Goal: Task Accomplishment & Management: Manage account settings

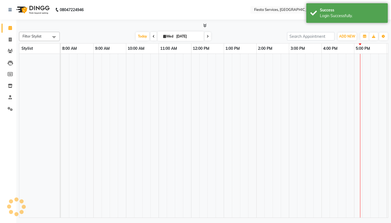
select select "en"
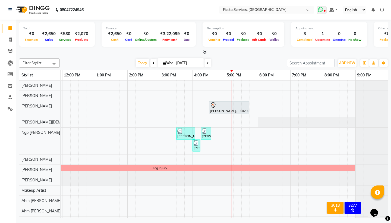
click at [317, 9] on span at bounding box center [322, 10] width 10 height 8
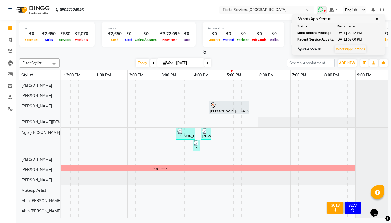
click at [317, 9] on span at bounding box center [322, 10] width 10 height 8
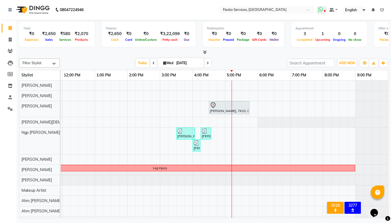
click at [318, 11] on icon at bounding box center [320, 9] width 5 height 5
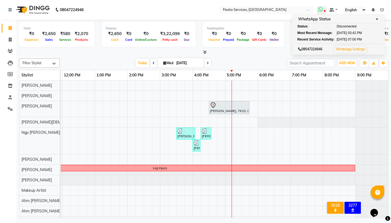
click at [318, 11] on icon at bounding box center [320, 9] width 5 height 5
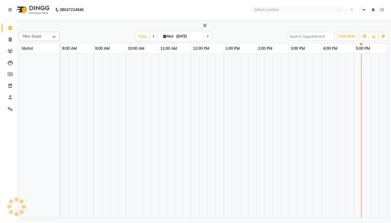
select select "en"
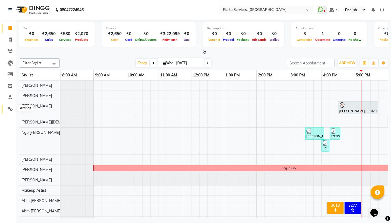
click at [12, 108] on icon at bounding box center [10, 109] width 5 height 4
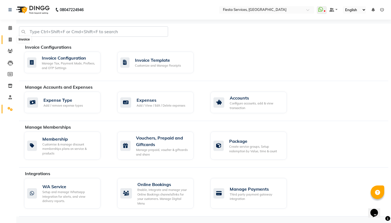
click at [10, 38] on icon at bounding box center [10, 39] width 3 height 4
select select "service"
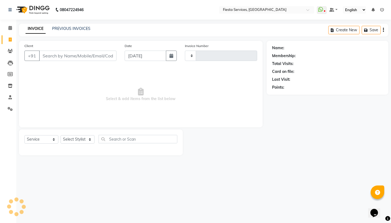
type input "1032"
select select "4929"
click at [78, 31] on div "PREVIOUS INVOICES" at bounding box center [71, 29] width 38 height 6
click at [80, 29] on link "PREVIOUS INVOICES" at bounding box center [71, 28] width 38 height 5
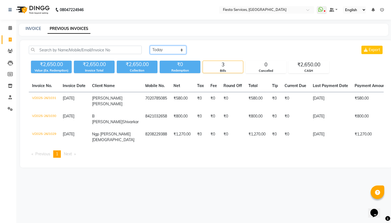
click at [171, 50] on select "[DATE] [DATE] Custom Range" at bounding box center [168, 50] width 36 height 8
select select "range"
click at [221, 48] on input "[DATE]" at bounding box center [212, 50] width 38 height 8
select select "9"
select select "2025"
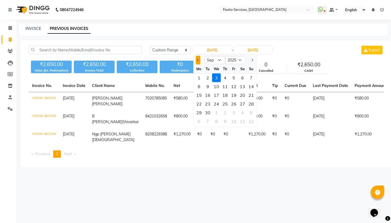
click at [199, 61] on span "Previous month" at bounding box center [198, 60] width 2 height 2
select select "8"
click at [253, 110] on div "31" at bounding box center [251, 112] width 9 height 9
type input "[DATE]"
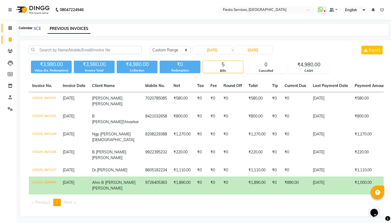
click at [10, 30] on icon at bounding box center [10, 28] width 4 height 4
